Goal: Task Accomplishment & Management: Complete application form

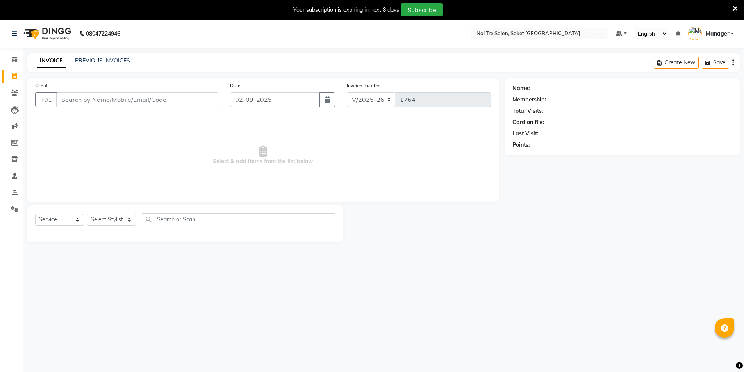
select select "4899"
select select "service"
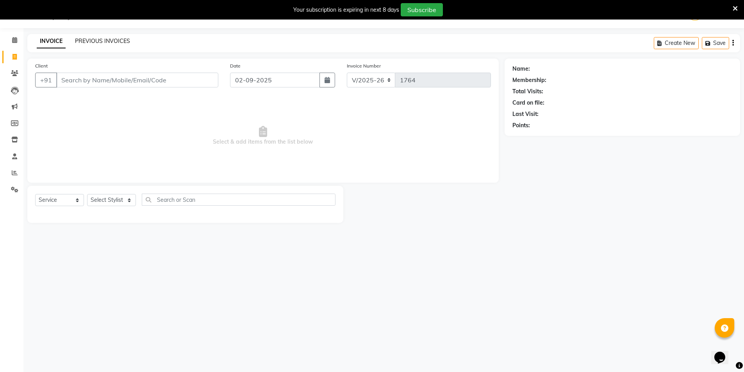
click at [105, 38] on link "PREVIOUS INVOICES" at bounding box center [102, 41] width 55 height 7
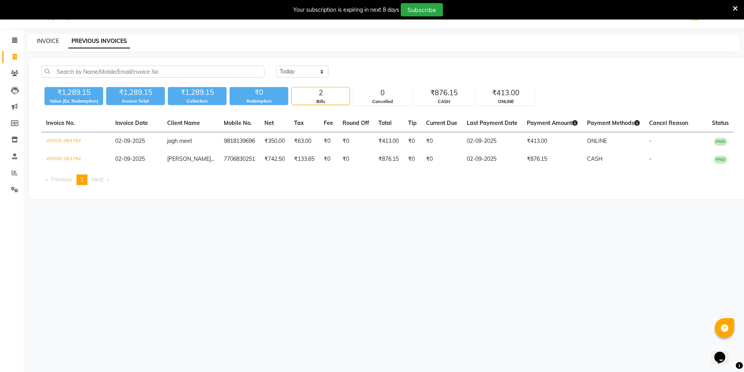
click at [52, 40] on link "INVOICE" at bounding box center [48, 41] width 22 height 7
select select "4899"
select select "service"
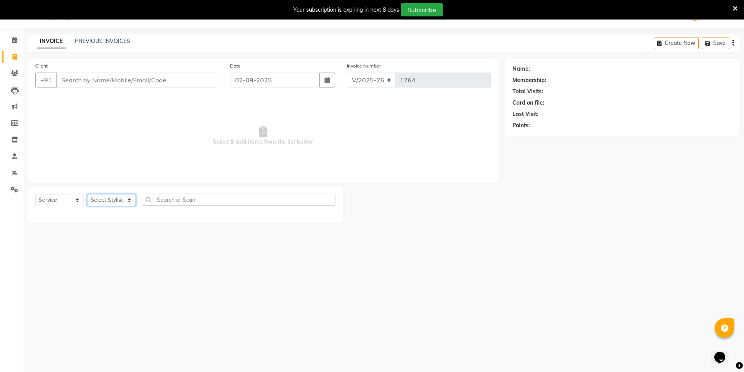
click at [105, 203] on select "Select Stylist AMIT [PERSON_NAME] [PERSON_NAME] Manager [PERSON_NAME] [PERSON_N…" at bounding box center [111, 200] width 49 height 12
select select "53800"
click at [87, 194] on select "Select Stylist AMIT [PERSON_NAME] [PERSON_NAME] Manager [PERSON_NAME] [PERSON_N…" at bounding box center [111, 200] width 49 height 12
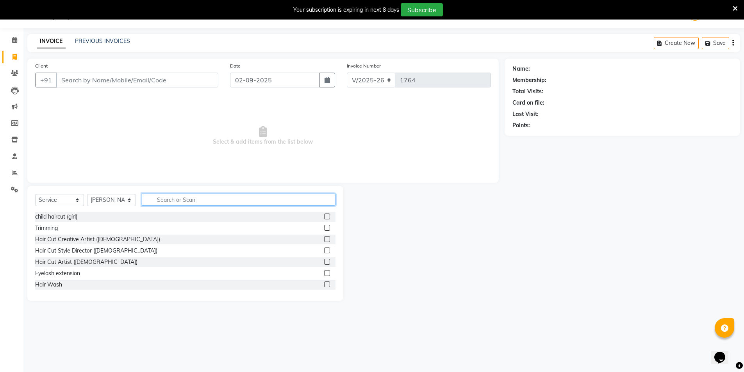
click at [175, 203] on input "text" at bounding box center [239, 200] width 194 height 12
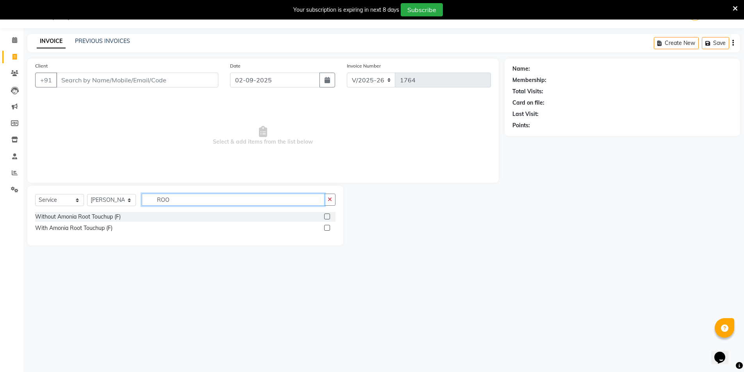
type input "ROO"
click at [327, 215] on label at bounding box center [327, 217] width 6 height 6
click at [327, 215] on input "checkbox" at bounding box center [326, 217] width 5 height 5
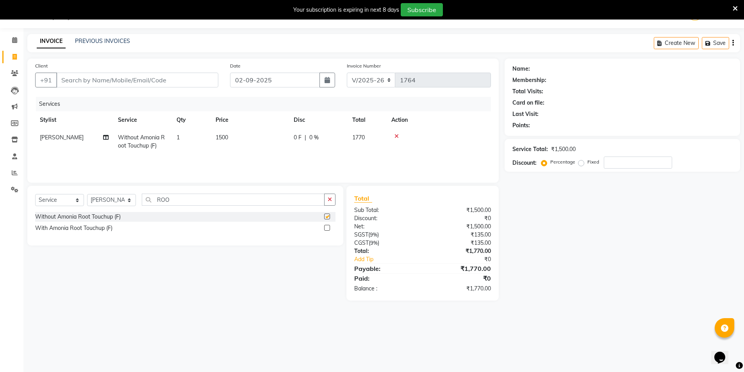
checkbox input "false"
drag, startPoint x: 332, startPoint y: 199, endPoint x: 307, endPoint y: 197, distance: 25.1
click at [333, 199] on button "button" at bounding box center [329, 200] width 11 height 12
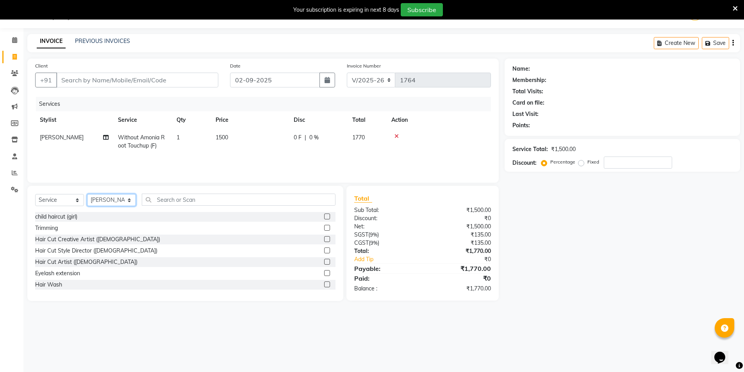
click at [91, 198] on select "Select Stylist AMIT [PERSON_NAME] [PERSON_NAME] Manager [PERSON_NAME] [PERSON_N…" at bounding box center [111, 200] width 49 height 12
select select "56858"
click at [87, 194] on select "Select Stylist AMIT [PERSON_NAME] [PERSON_NAME] Manager [PERSON_NAME] [PERSON_N…" at bounding box center [111, 200] width 49 height 12
click at [162, 206] on div "Select Service Product Membership Package Voucher Prepaid Gift Card Select Styl…" at bounding box center [185, 203] width 300 height 18
click at [165, 200] on input "text" at bounding box center [239, 200] width 194 height 12
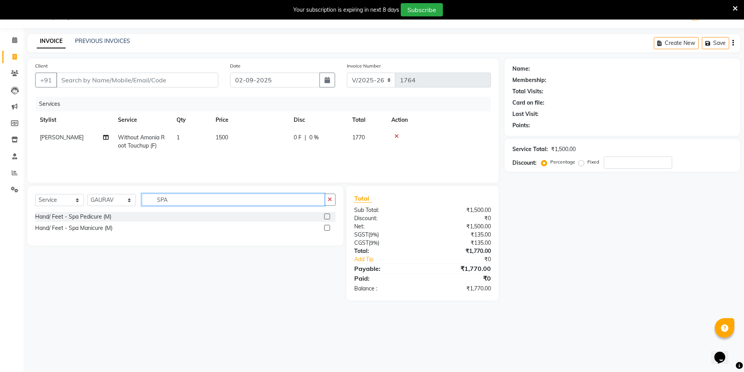
type input "SPA"
click at [325, 218] on label at bounding box center [327, 217] width 6 height 6
click at [325, 218] on input "checkbox" at bounding box center [326, 217] width 5 height 5
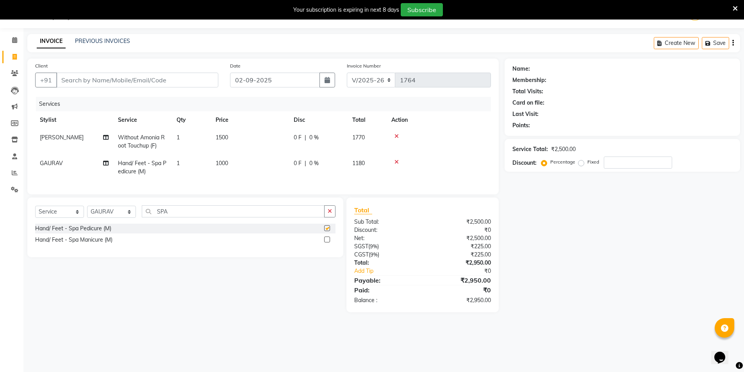
checkbox input "false"
click at [203, 82] on input "Client" at bounding box center [137, 80] width 162 height 15
click at [112, 82] on input "Client" at bounding box center [137, 80] width 162 height 15
click at [173, 218] on input "SPA" at bounding box center [233, 212] width 183 height 12
click at [88, 218] on select "Select Stylist AMIT [PERSON_NAME] [PERSON_NAME] Manager [PERSON_NAME] [PERSON_N…" at bounding box center [111, 212] width 49 height 12
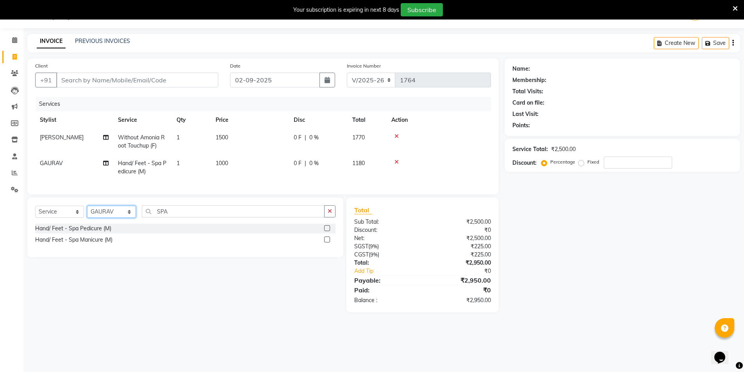
select select "57196"
click at [87, 212] on select "Select Stylist AMIT [PERSON_NAME] [PERSON_NAME] Manager [PERSON_NAME] [PERSON_N…" at bounding box center [111, 212] width 49 height 12
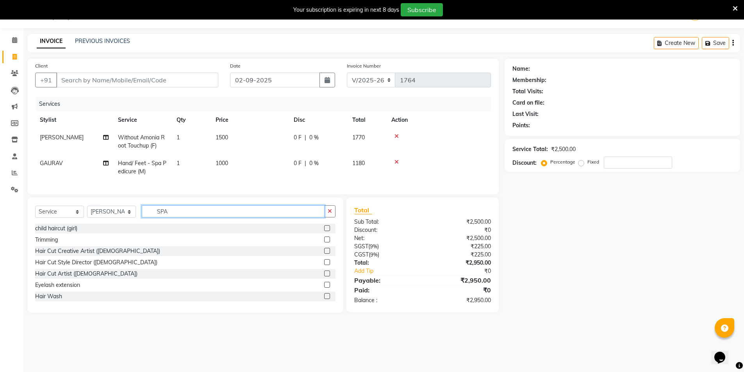
drag, startPoint x: 175, startPoint y: 219, endPoint x: 117, endPoint y: 214, distance: 58.1
click at [117, 214] on div "Select Service Product Membership Package Voucher Prepaid Gift Card Select Styl…" at bounding box center [185, 215] width 300 height 18
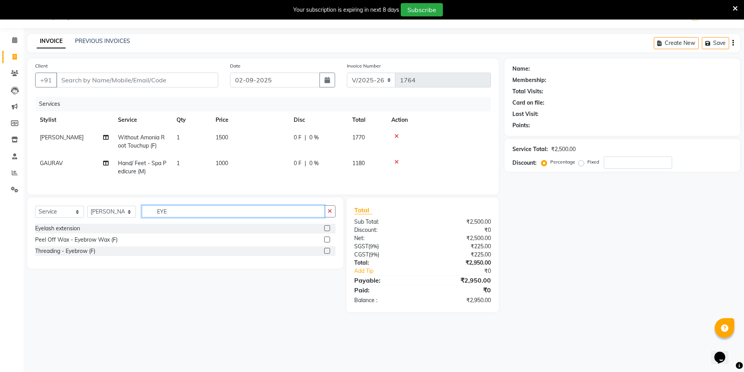
type input "EYE"
click at [325, 254] on label at bounding box center [327, 251] width 6 height 6
click at [325, 254] on input "checkbox" at bounding box center [326, 251] width 5 height 5
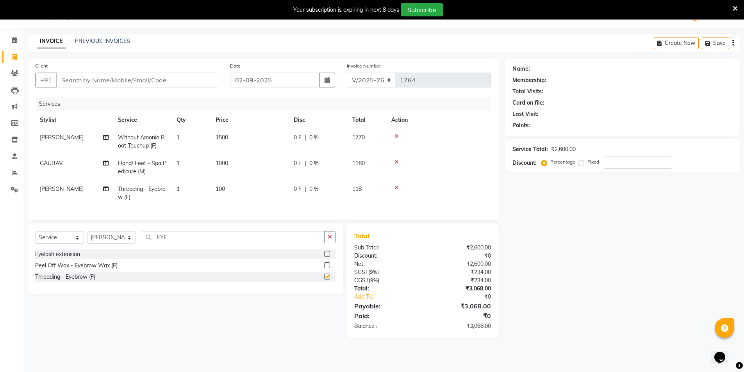
checkbox input "false"
click at [163, 75] on input "Client" at bounding box center [137, 80] width 162 height 15
type input "S"
type input "0"
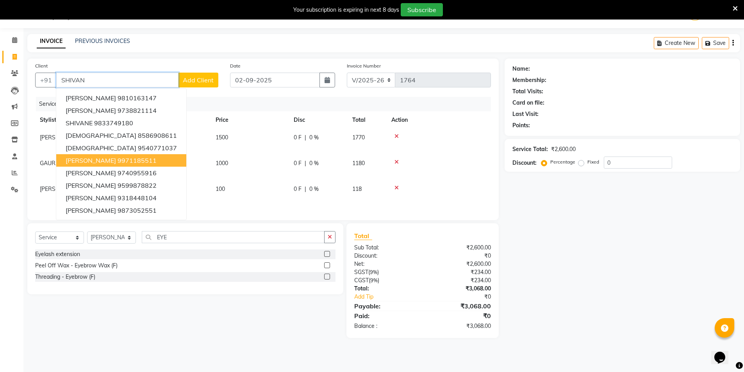
click at [135, 164] on button "[PERSON_NAME] 9971185511" at bounding box center [121, 160] width 130 height 13
type input "9971185511"
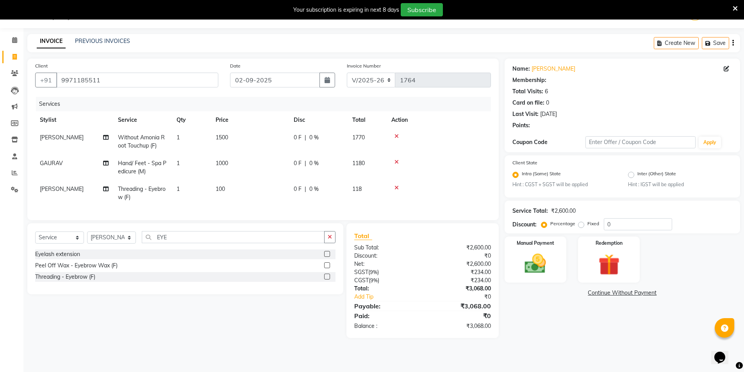
select select "1: Object"
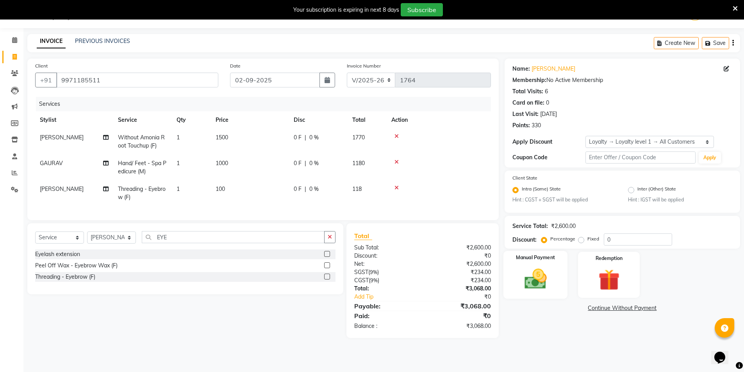
click at [535, 275] on img at bounding box center [536, 279] width 36 height 25
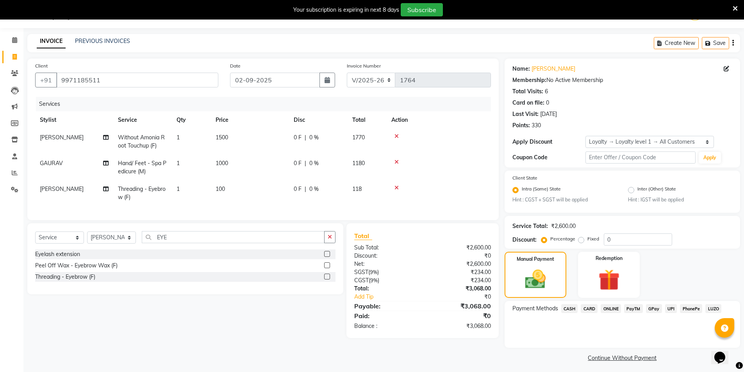
click at [573, 311] on span "CASH" at bounding box center [569, 308] width 17 height 9
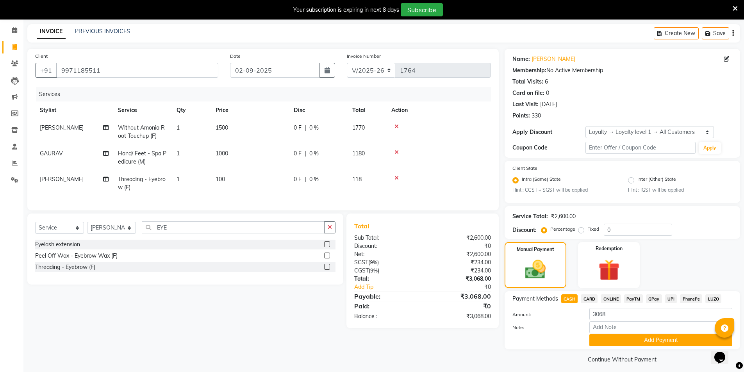
scroll to position [34, 0]
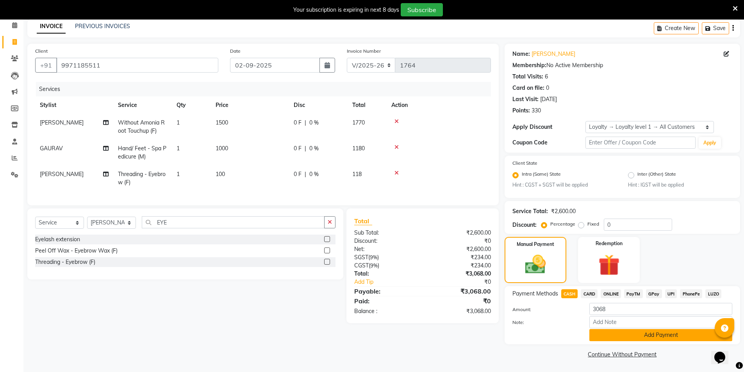
click at [604, 333] on button "Add Payment" at bounding box center [661, 335] width 143 height 12
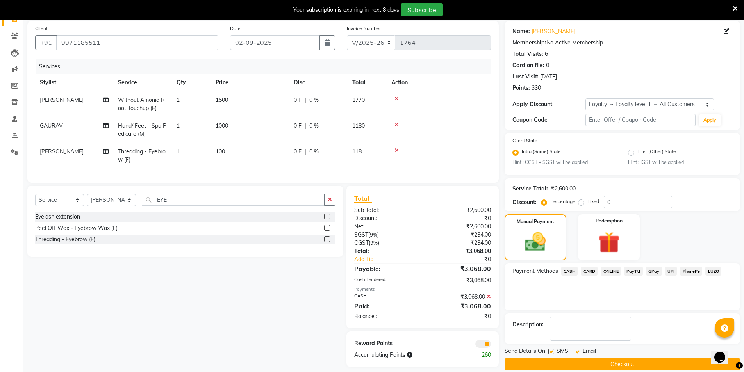
scroll to position [70, 0]
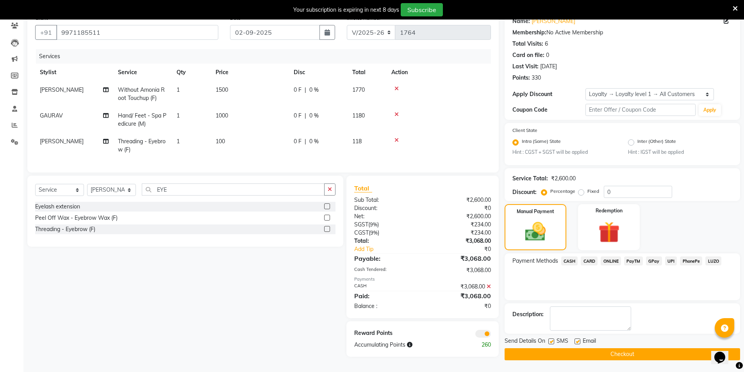
click at [550, 356] on button "Checkout" at bounding box center [623, 355] width 236 height 12
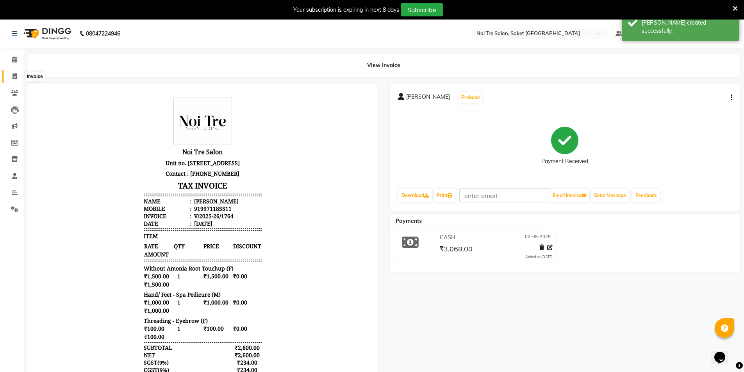
click at [15, 79] on icon at bounding box center [15, 76] width 4 height 6
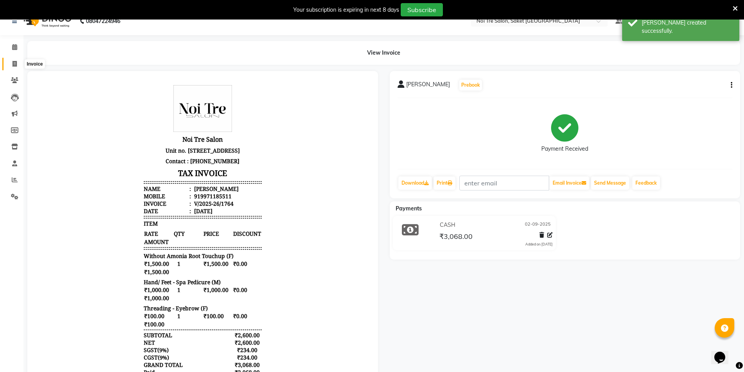
select select "4899"
select select "service"
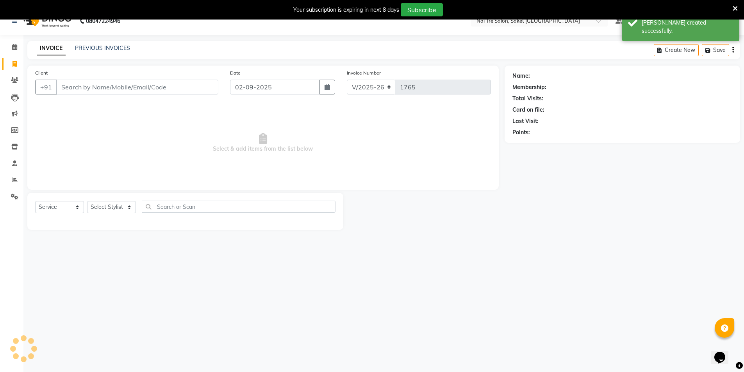
scroll to position [20, 0]
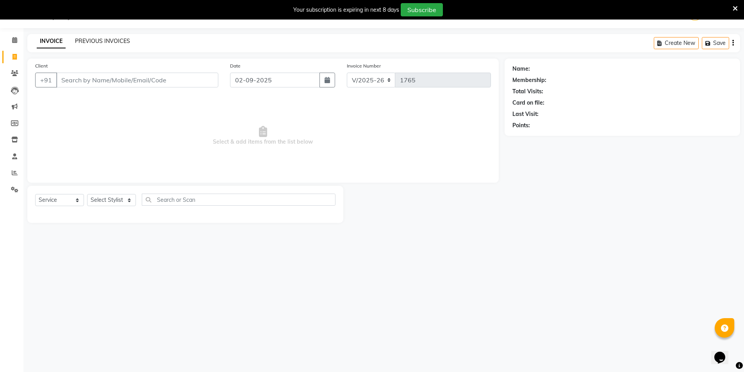
click at [111, 44] on link "PREVIOUS INVOICES" at bounding box center [102, 41] width 55 height 7
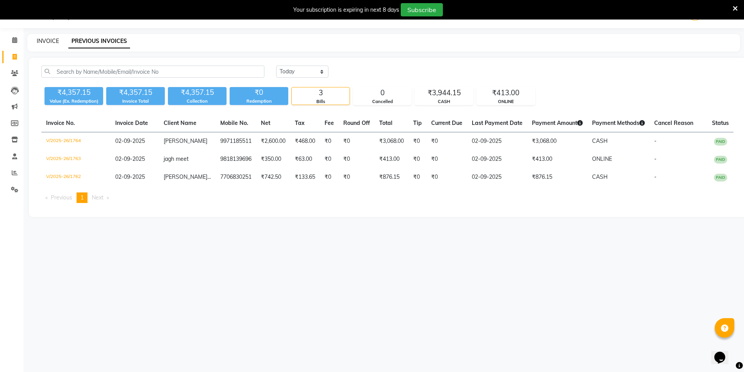
click at [51, 39] on link "INVOICE" at bounding box center [48, 41] width 22 height 7
select select "service"
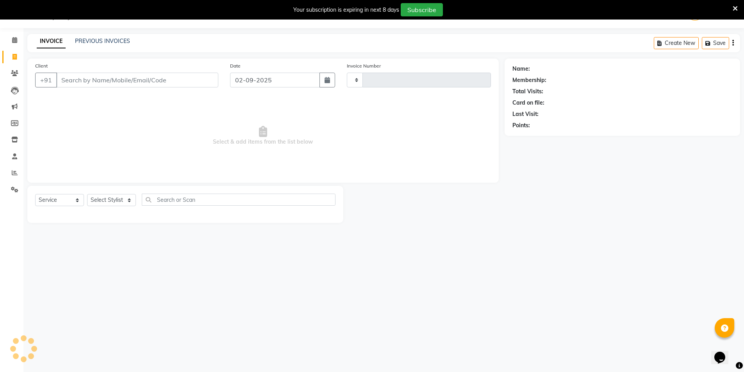
type input "1765"
select select "4899"
click at [69, 87] on input "Client" at bounding box center [137, 80] width 162 height 15
click at [103, 206] on select "Select Stylist AMIT [PERSON_NAME] [PERSON_NAME] Manager [PERSON_NAME] [PERSON_N…" at bounding box center [111, 200] width 49 height 12
select select "83489"
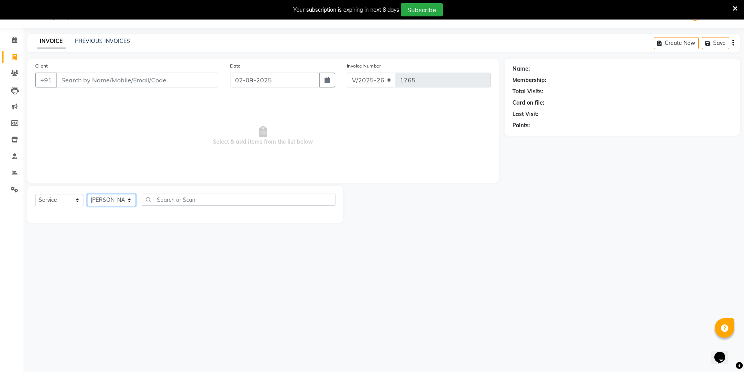
click at [87, 194] on select "Select Stylist AMIT [PERSON_NAME] [PERSON_NAME] Manager [PERSON_NAME] [PERSON_N…" at bounding box center [111, 200] width 49 height 12
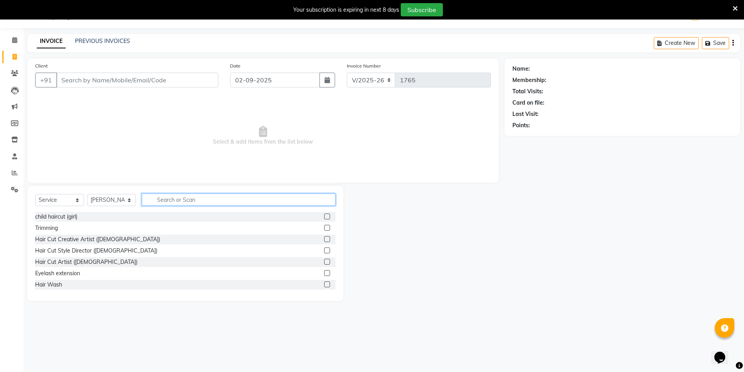
click at [176, 201] on input "text" at bounding box center [239, 200] width 194 height 12
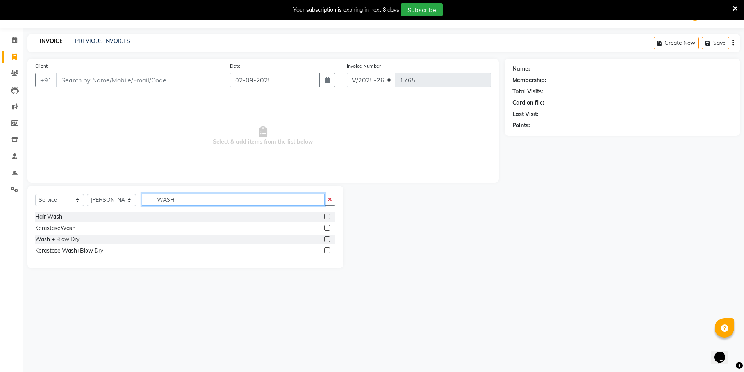
type input "WASH"
click at [324, 240] on div "Wash + Blow Dry" at bounding box center [185, 240] width 300 height 10
click at [329, 238] on label at bounding box center [327, 239] width 6 height 6
click at [329, 238] on input "checkbox" at bounding box center [326, 239] width 5 height 5
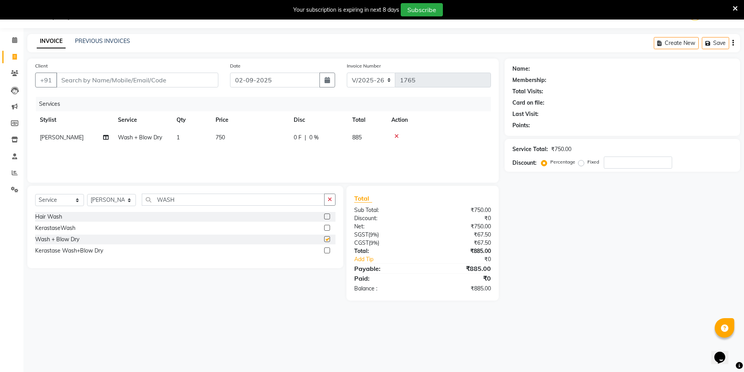
checkbox input "false"
click at [134, 86] on input "Client" at bounding box center [137, 80] width 162 height 15
type input "8"
type input "0"
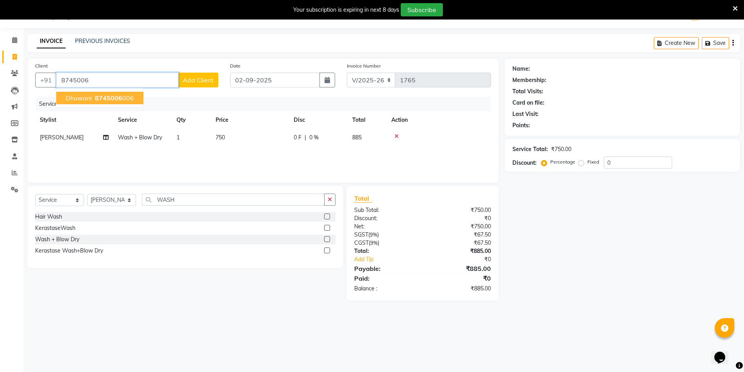
click at [122, 95] on ngb-highlight "8745006 006" at bounding box center [113, 98] width 41 height 8
type input "8745006006"
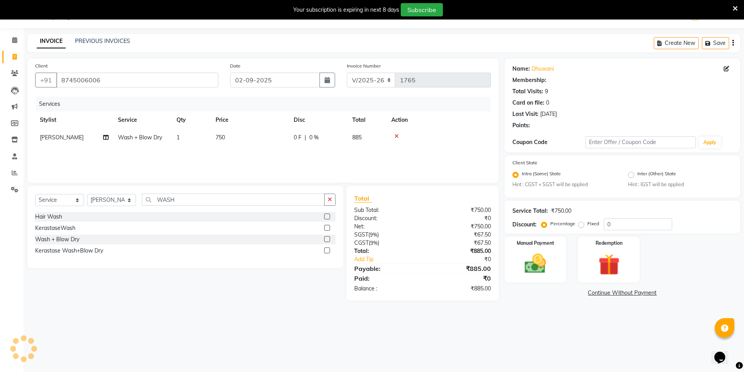
select select "1: Object"
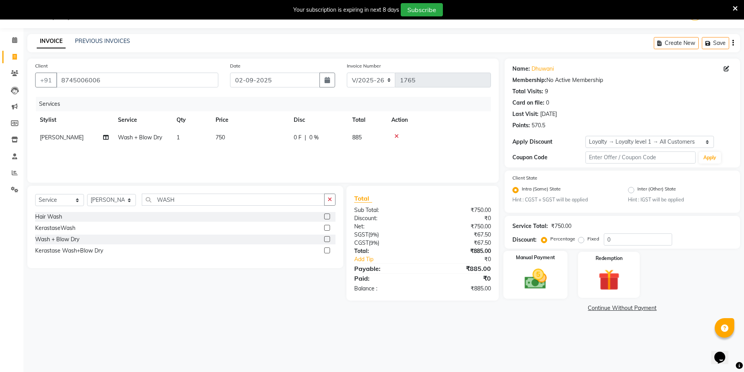
click at [519, 265] on div "Manual Payment" at bounding box center [535, 275] width 64 height 48
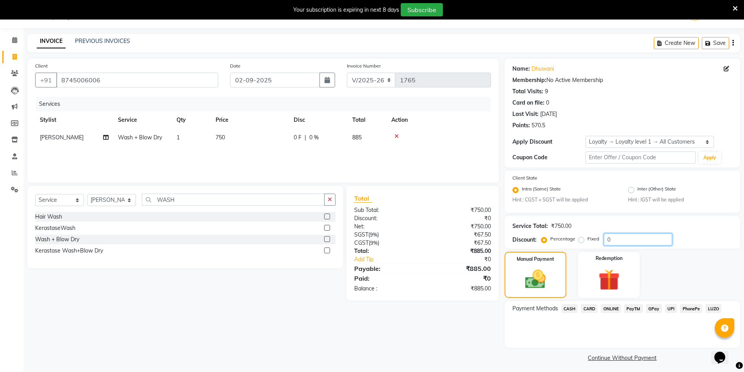
drag, startPoint x: 617, startPoint y: 242, endPoint x: 602, endPoint y: 240, distance: 15.4
click at [602, 240] on div "Percentage Fixed 0" at bounding box center [607, 240] width 129 height 12
type input "20"
click at [624, 209] on div "Client State Intra (Same) State Hint : CGST + SGST will be applied Inter (Other…" at bounding box center [623, 192] width 236 height 42
click at [613, 310] on span "ONLINE" at bounding box center [611, 308] width 20 height 9
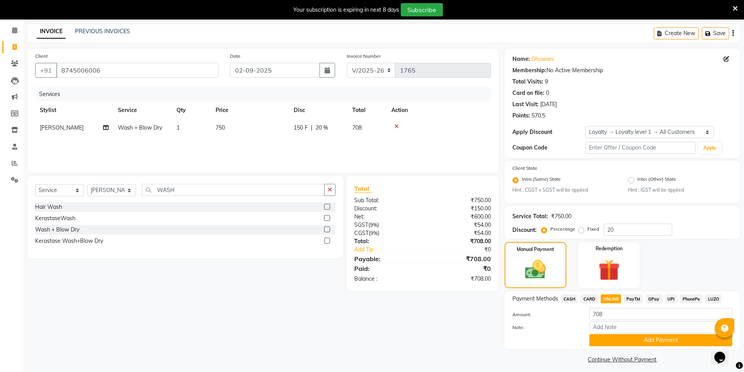
scroll to position [34, 0]
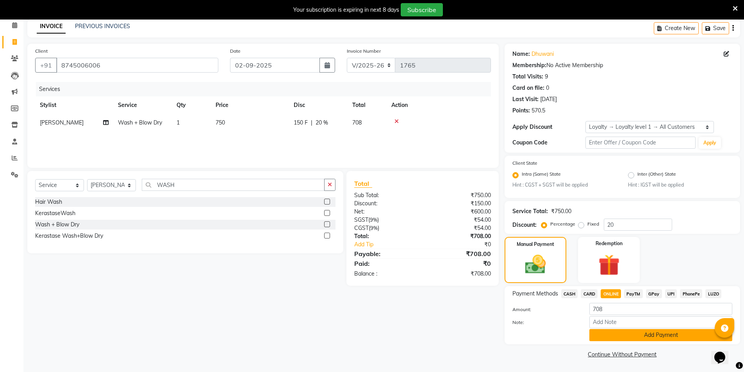
click at [627, 334] on button "Add Payment" at bounding box center [661, 335] width 143 height 12
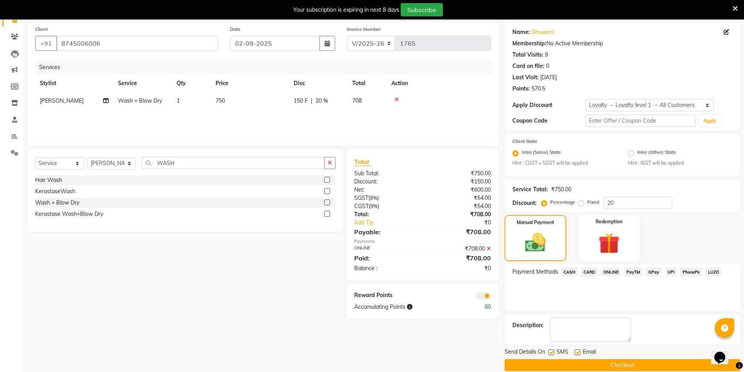
scroll to position [67, 0]
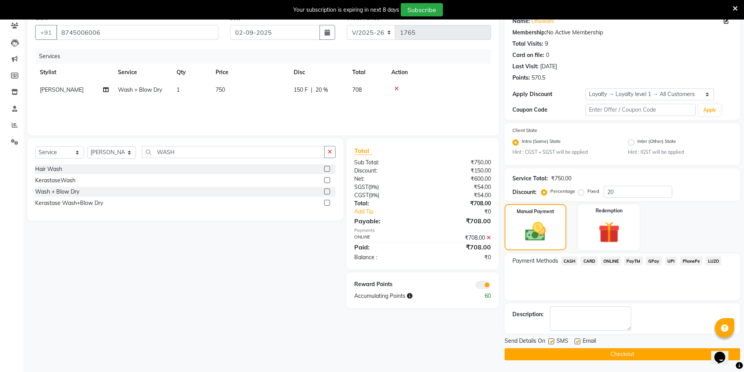
click at [627, 354] on button "Checkout" at bounding box center [623, 355] width 236 height 12
